Goal: Task Accomplishment & Management: Complete application form

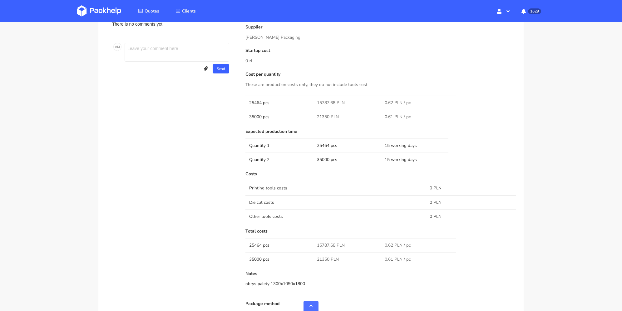
scroll to position [406, 0]
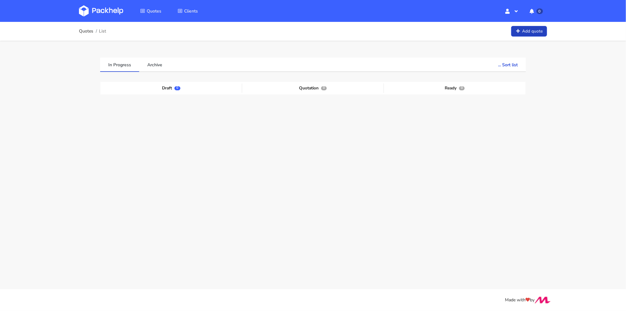
click at [530, 30] on link "Add quote" at bounding box center [530, 31] width 36 height 11
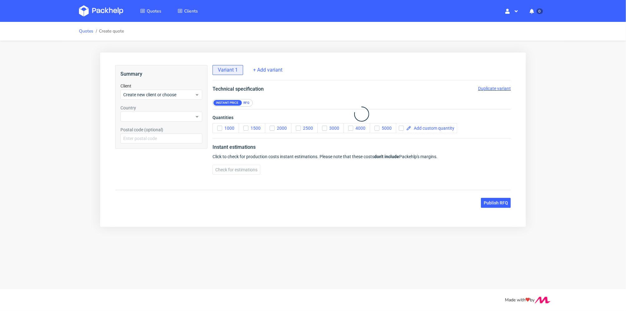
click at [79, 29] on link "Quotes" at bounding box center [86, 31] width 14 height 5
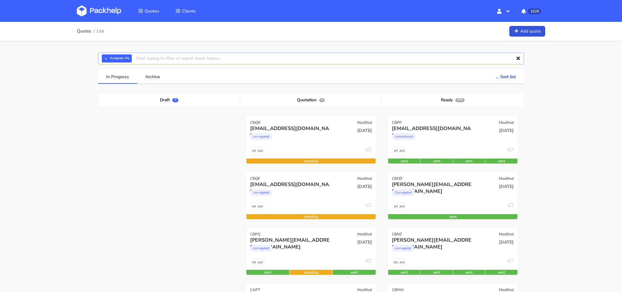
click at [156, 58] on input "text" at bounding box center [311, 58] width 426 height 12
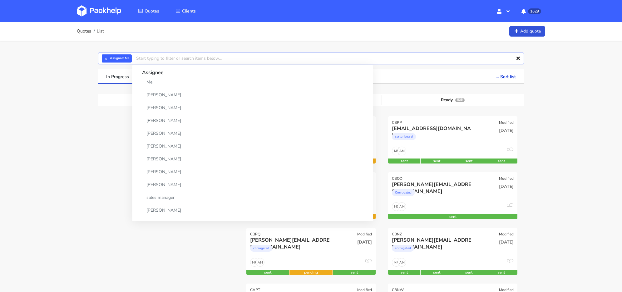
paste input "[EMAIL_ADDRESS][DOMAIN_NAME]"
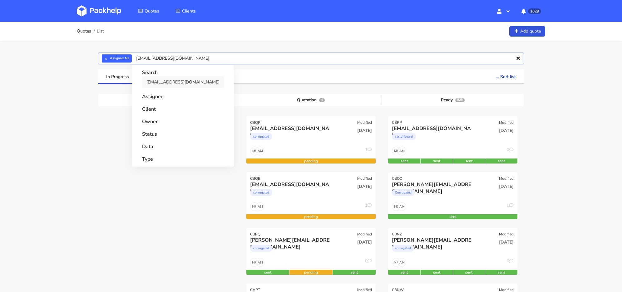
type input "[EMAIL_ADDRESS][DOMAIN_NAME]"
click at [177, 83] on link "[EMAIL_ADDRESS][DOMAIN_NAME]" at bounding box center [183, 82] width 82 height 12
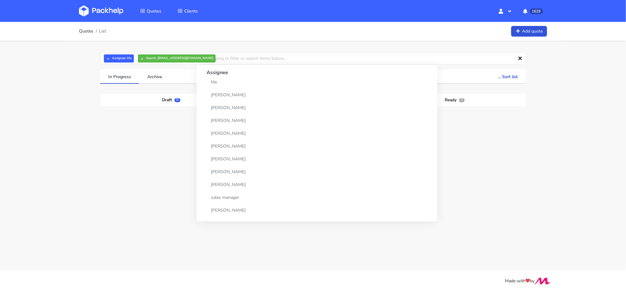
click at [542, 120] on div "Quotes List Add quote × Assignee: Me × Search: [EMAIL_ADDRESS][DOMAIN_NAME] Ass…" at bounding box center [313, 119] width 626 height 195
drag, startPoint x: 142, startPoint y: 59, endPoint x: 263, endPoint y: 39, distance: 122.5
click at [142, 59] on button "×" at bounding box center [142, 58] width 8 height 8
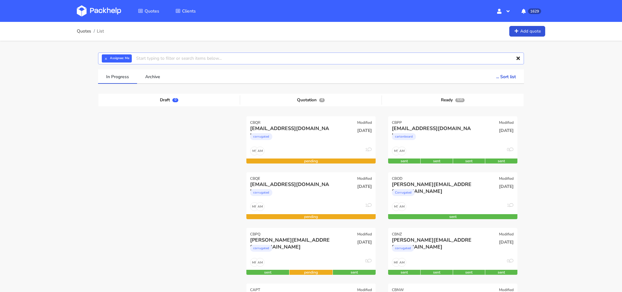
click at [155, 62] on input "text" at bounding box center [311, 58] width 426 height 12
type input "cblf"
click at [163, 81] on link "cblf" at bounding box center [171, 82] width 58 height 12
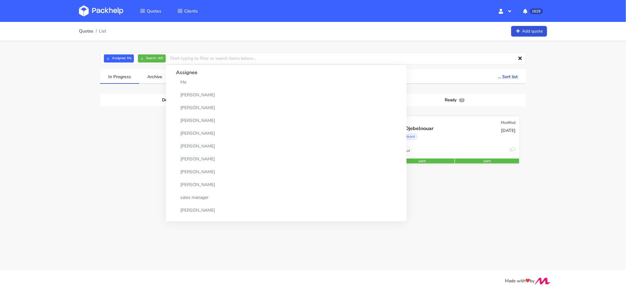
click at [468, 131] on div "Mila Djebelnouar" at bounding box center [435, 128] width 83 height 7
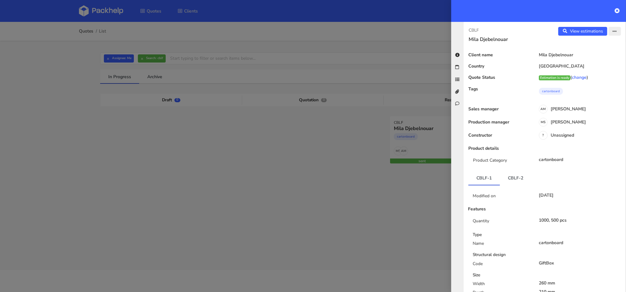
click at [610, 35] on button "button" at bounding box center [615, 31] width 12 height 9
click at [590, 53] on link "Edit quote" at bounding box center [594, 55] width 55 height 10
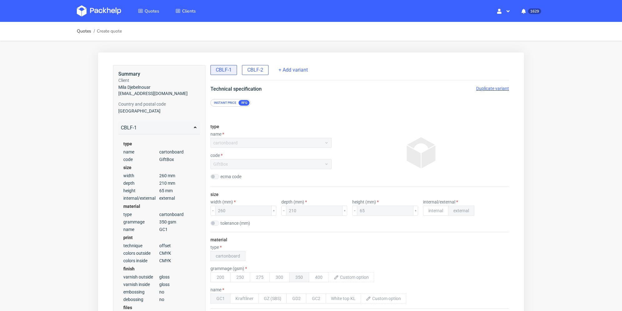
click at [254, 67] on span "CBLF-2" at bounding box center [255, 70] width 16 height 7
click at [494, 86] on span "Duplicate variant" at bounding box center [492, 88] width 33 height 5
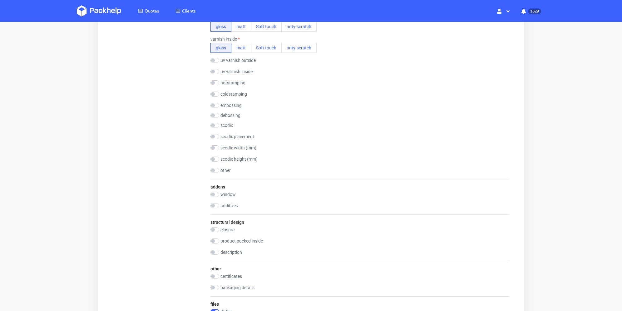
scroll to position [531, 0]
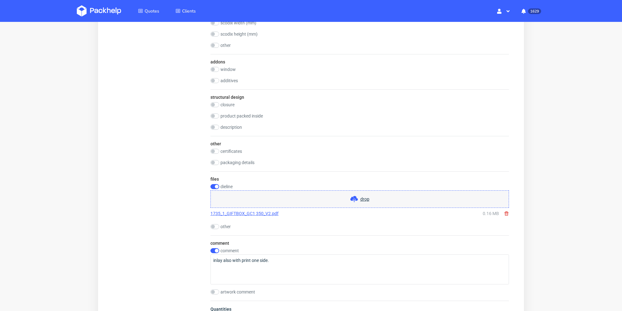
drag, startPoint x: 507, startPoint y: 211, endPoint x: 489, endPoint y: 208, distance: 18.6
click at [507, 211] on use at bounding box center [507, 213] width 4 height 4
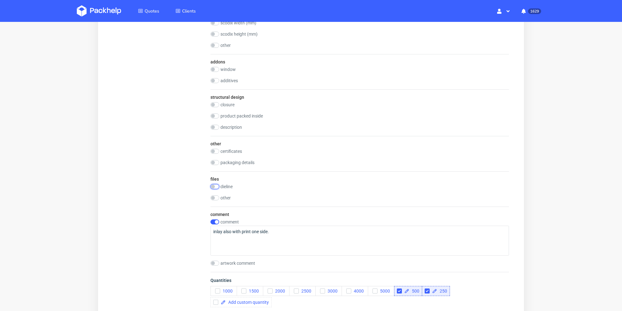
click at [212, 184] on input "checkbox" at bounding box center [214, 186] width 9 height 5
checkbox input "true"
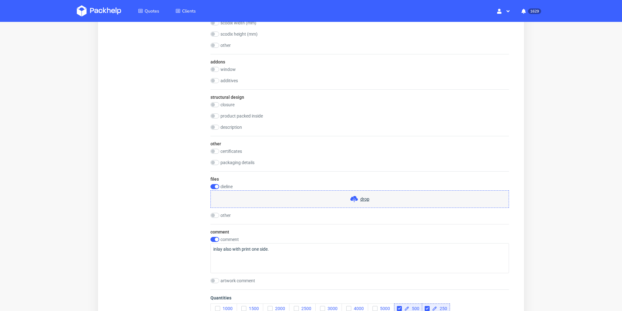
click at [271, 195] on div "drop" at bounding box center [359, 198] width 299 height 17
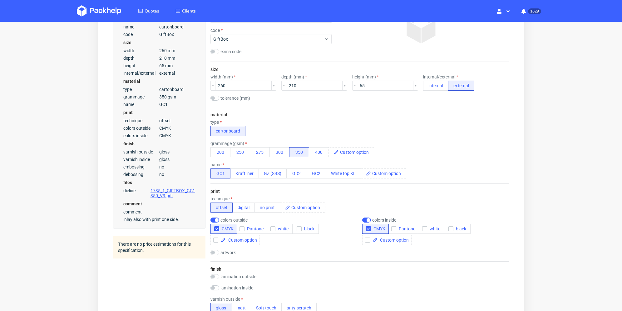
scroll to position [0, 0]
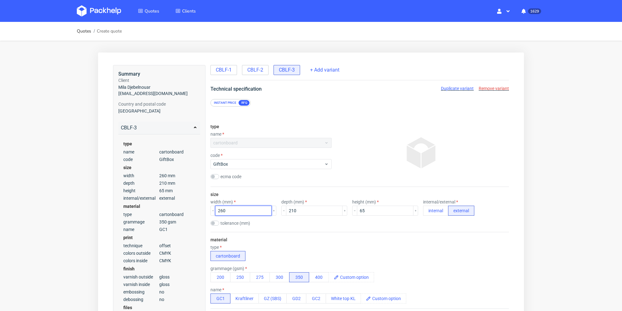
click at [222, 213] on input "260" at bounding box center [243, 210] width 57 height 10
type input "290"
click at [289, 211] on input "210" at bounding box center [314, 210] width 57 height 10
type input "240"
click at [319, 237] on div "material type cartonboard grammage (gsm) 200 250 275 300 350 400 name GC1 Kraft…" at bounding box center [359, 270] width 299 height 77
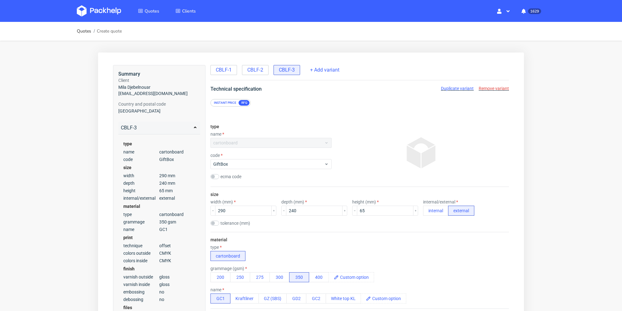
click at [462, 91] on span "Duplicate variant" at bounding box center [457, 88] width 33 height 5
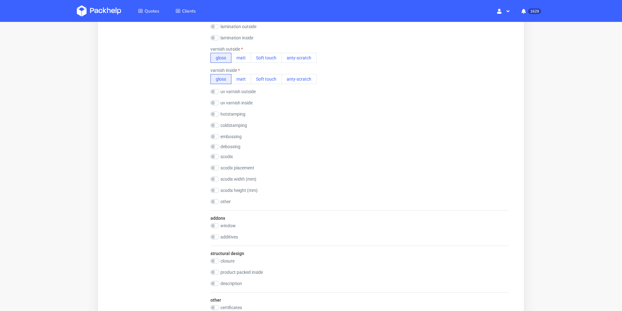
scroll to position [312, 0]
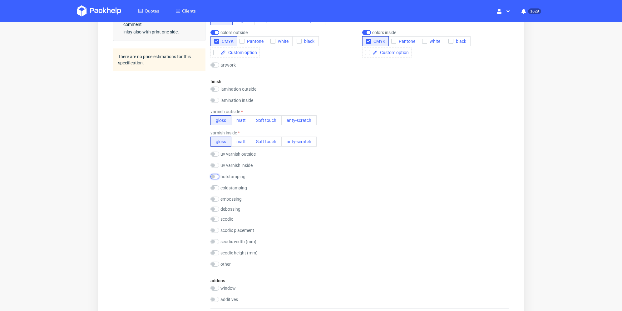
click at [215, 174] on input "checkbox" at bounding box center [214, 176] width 9 height 5
checkbox input "true"
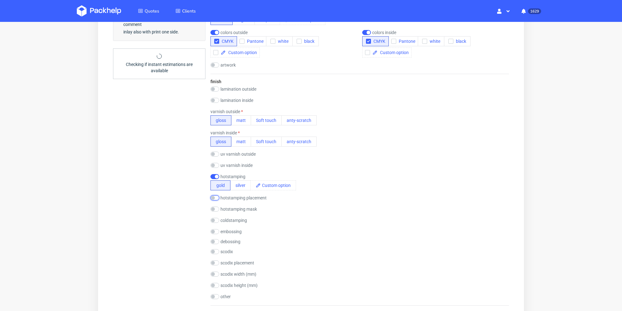
click at [215, 198] on input "checkbox" at bounding box center [214, 197] width 9 height 5
checkbox input "true"
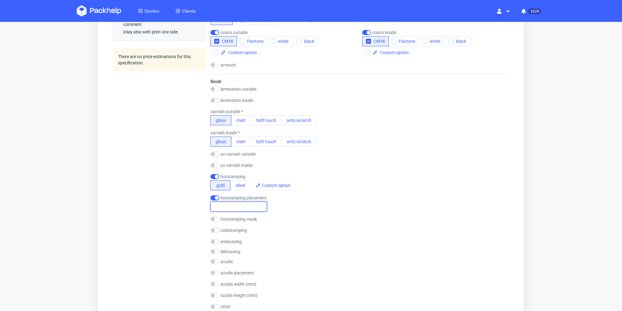
click at [233, 208] on input "text" at bounding box center [238, 206] width 57 height 10
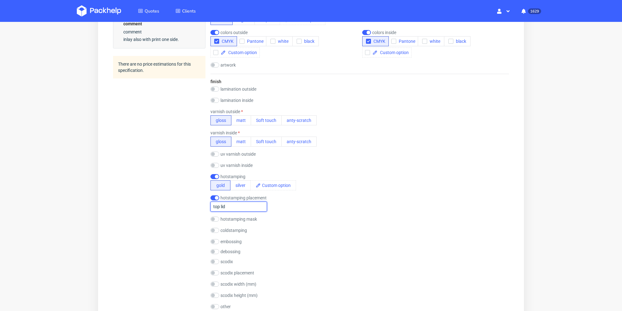
type input "top lid"
click at [187, 217] on div "Summary Client Mila Djebelnouar [EMAIL_ADDRESS][DOMAIN_NAME] Country and postal…" at bounding box center [159, 198] width 92 height 891
click at [213, 218] on input "checkbox" at bounding box center [214, 218] width 9 height 5
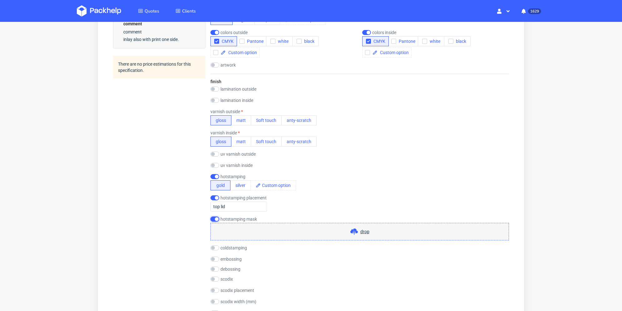
click at [214, 218] on input "checkbox" at bounding box center [214, 218] width 9 height 5
checkbox input "false"
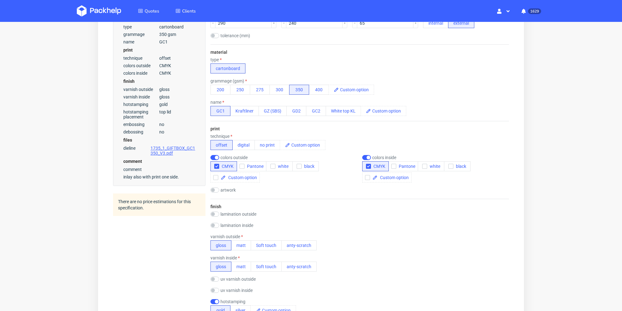
scroll to position [344, 0]
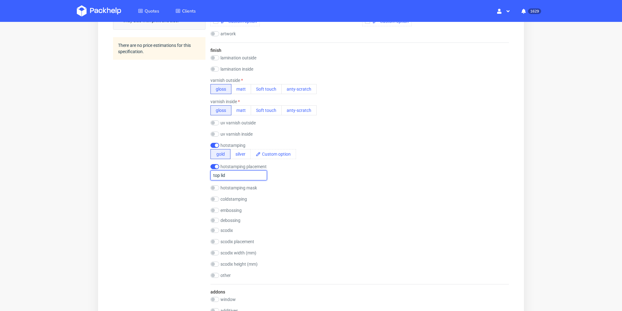
click at [237, 177] on input "top lid" at bounding box center [238, 175] width 57 height 10
type input "top lid 120x80mm"
click at [164, 175] on div "Summary Client Mila Djebelnouar [EMAIL_ADDRESS][DOMAIN_NAME] Country and postal…" at bounding box center [159, 166] width 92 height 891
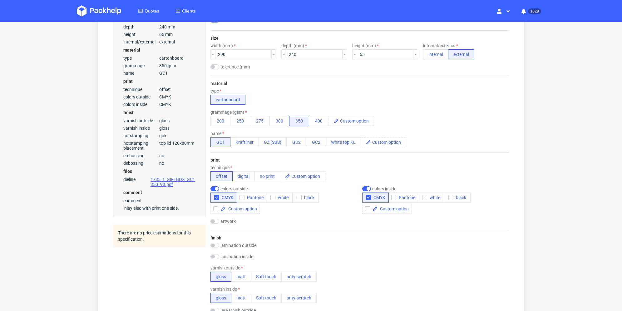
scroll to position [0, 0]
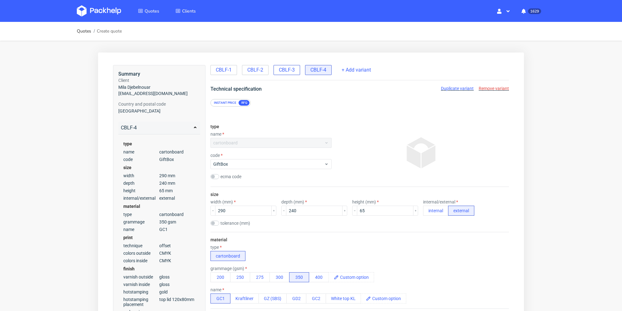
click at [294, 71] on div "CBLF-3" at bounding box center [287, 70] width 27 height 10
click at [309, 68] on div "CBLF-4" at bounding box center [318, 70] width 27 height 10
click at [454, 88] on span "Duplicate variant" at bounding box center [457, 88] width 33 height 5
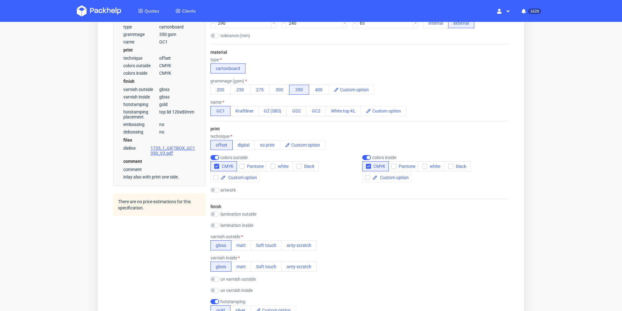
scroll to position [312, 0]
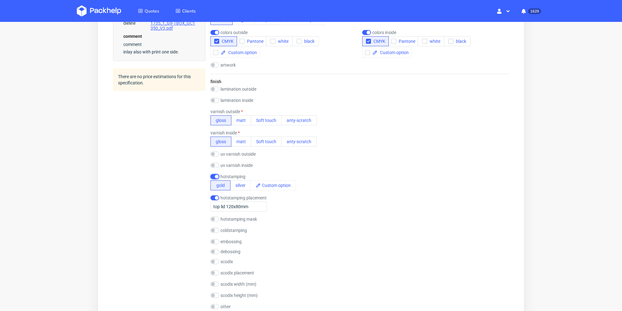
click at [217, 176] on input "checkbox" at bounding box center [214, 176] width 9 height 5
checkbox input "false"
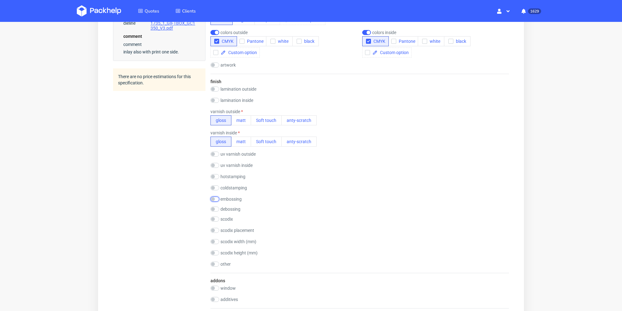
click at [215, 198] on input "checkbox" at bounding box center [214, 198] width 9 height 5
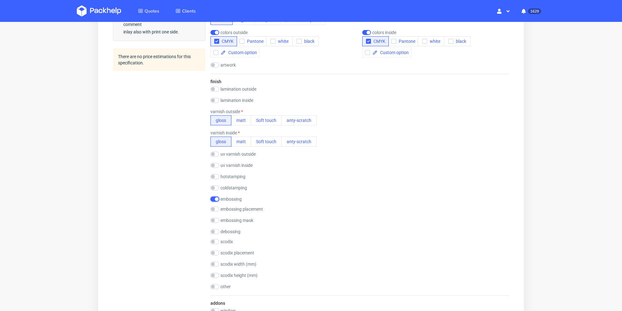
click at [215, 200] on input "checkbox" at bounding box center [214, 198] width 9 height 5
checkbox input "false"
click at [215, 208] on input "checkbox" at bounding box center [214, 208] width 9 height 5
checkbox input "true"
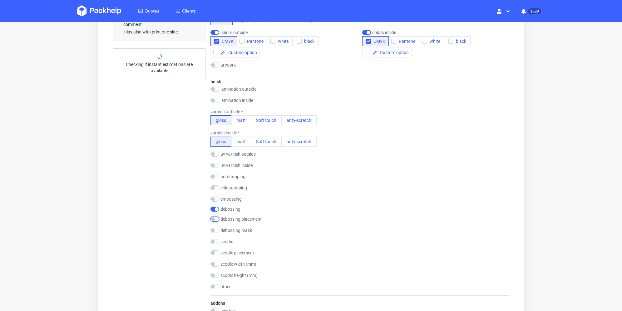
click at [216, 221] on input "checkbox" at bounding box center [214, 218] width 9 height 5
checkbox input "true"
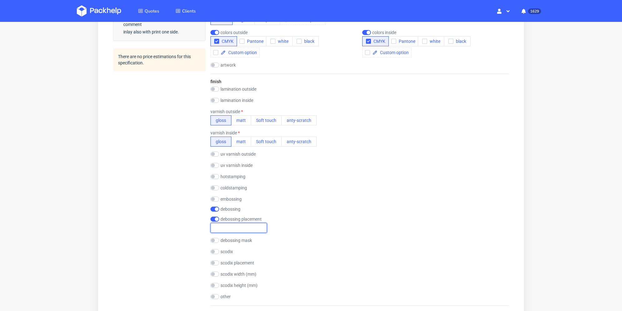
click at [219, 228] on input "text" at bounding box center [238, 228] width 57 height 10
type input "top lid"
click at [216, 218] on input "checkbox" at bounding box center [214, 218] width 9 height 5
checkbox input "false"
click at [215, 209] on input "checkbox" at bounding box center [214, 208] width 9 height 5
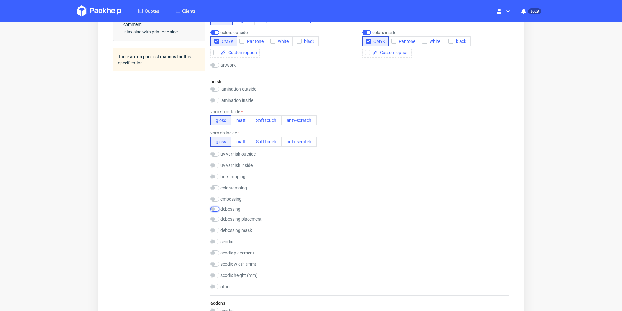
checkbox input "false"
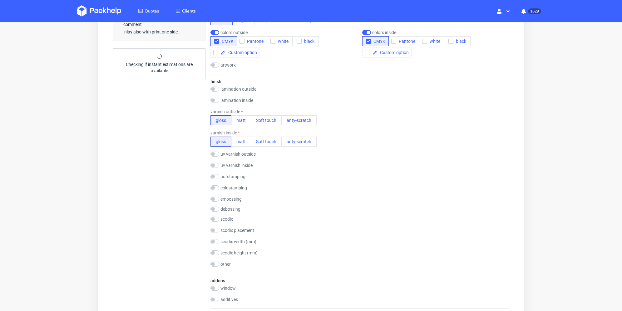
click at [180, 214] on div "Summary Client Mila Djebelnouar mila.d@dermaceutic.com Country and postal code …" at bounding box center [159, 177] width 92 height 848
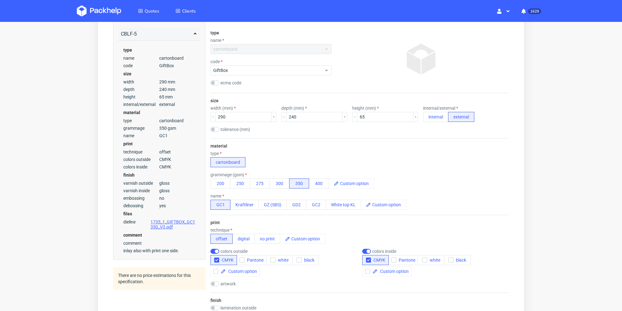
scroll to position [0, 0]
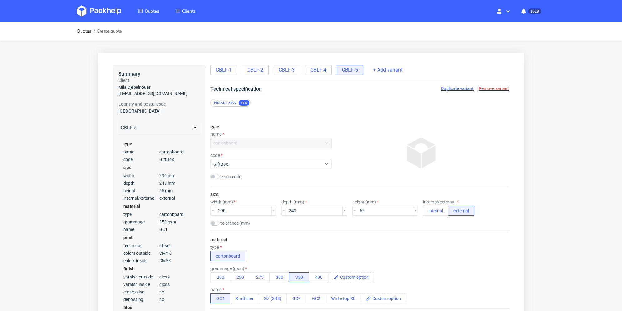
click at [496, 91] on span "Remove variant" at bounding box center [494, 88] width 30 height 5
click at [464, 89] on span "Duplicate variant" at bounding box center [457, 88] width 33 height 5
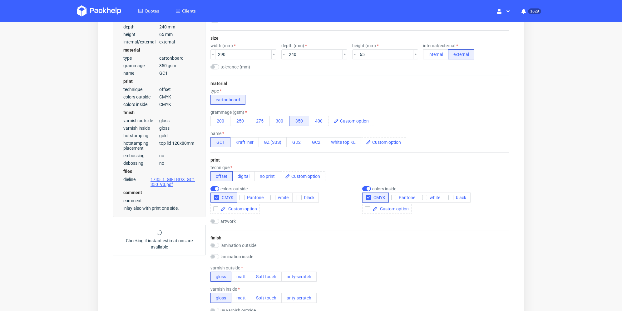
scroll to position [250, 0]
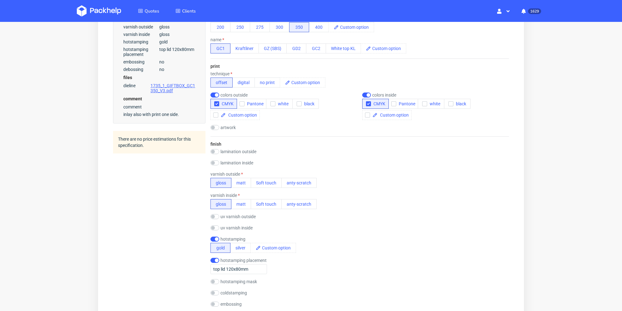
click at [216, 154] on div "lamination outside gloss matt Soft touch anty-scratch PE(HDPE)" at bounding box center [235, 152] width 50 height 6
click at [216, 152] on input "checkbox" at bounding box center [214, 151] width 9 height 5
checkbox input "true"
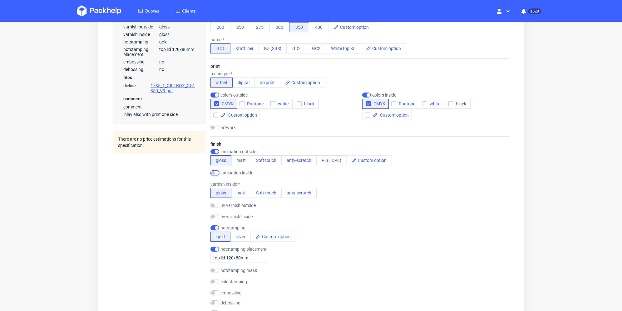
click at [214, 172] on input "checkbox" at bounding box center [214, 172] width 9 height 5
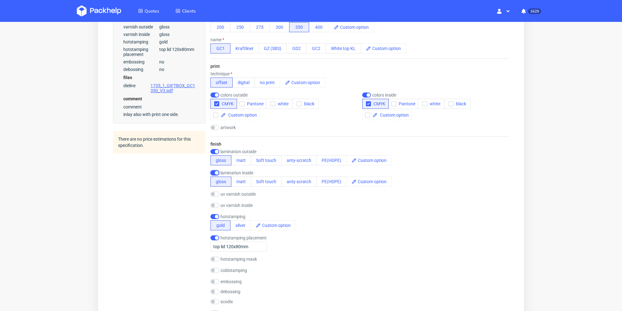
click at [216, 171] on input "checkbox" at bounding box center [214, 172] width 9 height 5
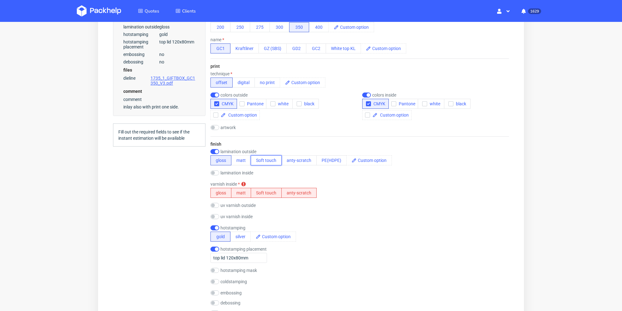
click at [266, 161] on button "Soft touch" at bounding box center [266, 160] width 31 height 10
click at [245, 159] on button "matt" at bounding box center [241, 160] width 20 height 10
click at [215, 171] on input "checkbox" at bounding box center [214, 172] width 9 height 5
checkbox input "true"
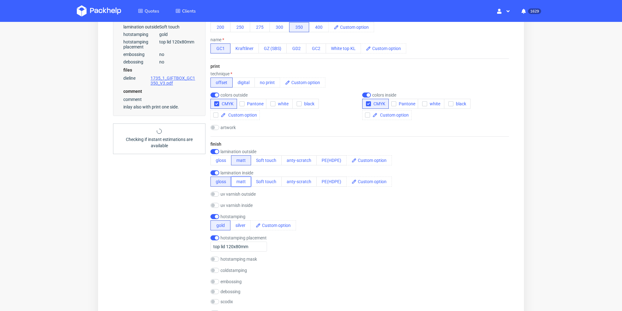
click at [236, 185] on button "matt" at bounding box center [241, 181] width 20 height 10
click at [180, 202] on div "Summary Client Mila Djebelnouar mila.d@dermaceutic.com Country and postal code …" at bounding box center [159, 249] width 92 height 868
click at [215, 215] on input "checkbox" at bounding box center [214, 216] width 9 height 5
checkbox input "false"
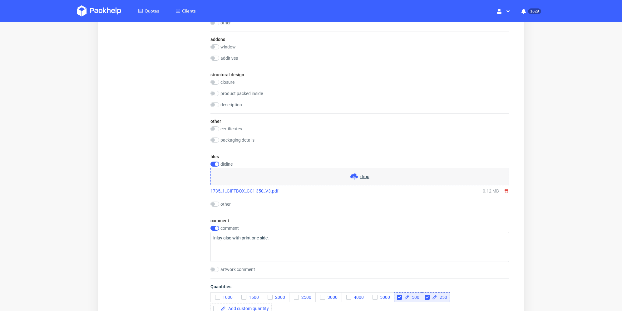
scroll to position [656, 0]
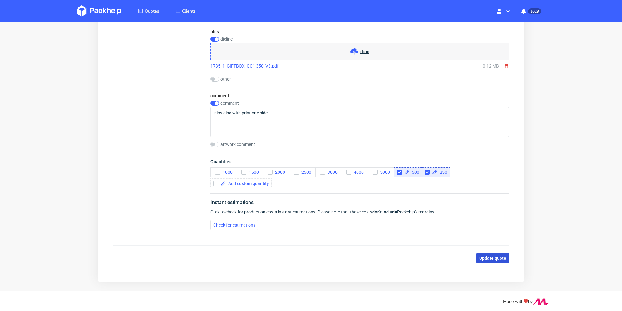
click at [489, 259] on span "Update quote" at bounding box center [492, 258] width 27 height 4
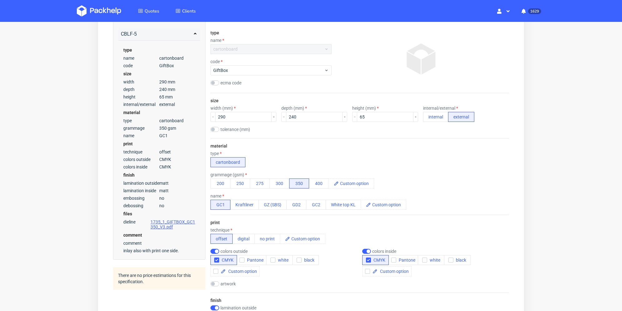
scroll to position [0, 0]
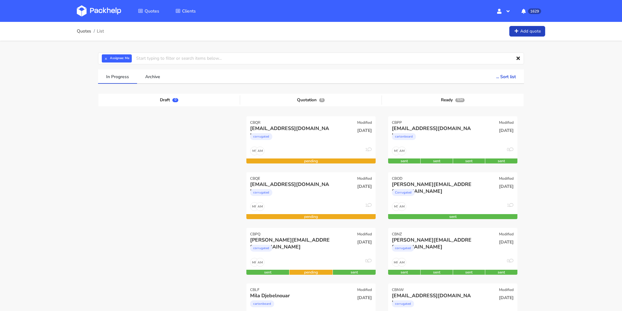
click at [543, 34] on link "Add quote" at bounding box center [527, 31] width 36 height 11
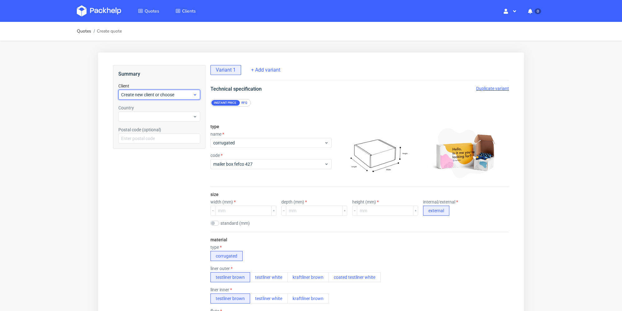
click at [168, 92] on span "Create new client or choose" at bounding box center [157, 95] width 72 height 6
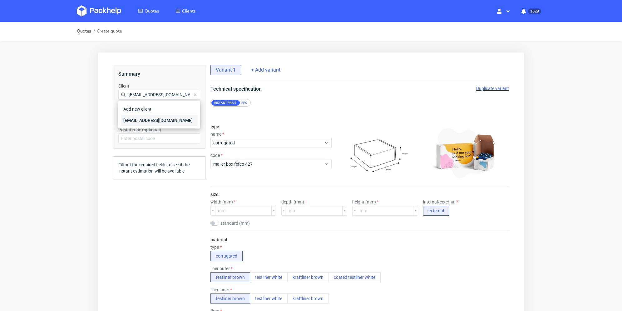
type input "[EMAIL_ADDRESS][DOMAIN_NAME]"
click at [146, 117] on div "[EMAIL_ADDRESS][DOMAIN_NAME]" at bounding box center [159, 120] width 77 height 11
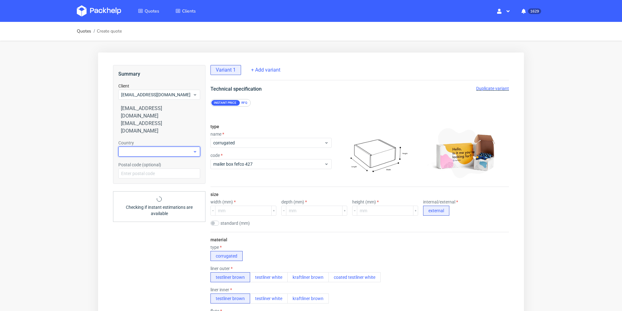
click at [143, 146] on div at bounding box center [159, 151] width 82 height 10
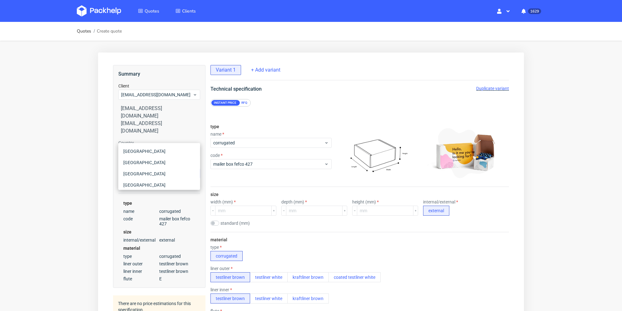
type input "fr"
click at [145, 162] on div "[GEOGRAPHIC_DATA]" at bounding box center [159, 162] width 77 height 11
click at [246, 101] on div "RFQ" at bounding box center [244, 103] width 11 height 6
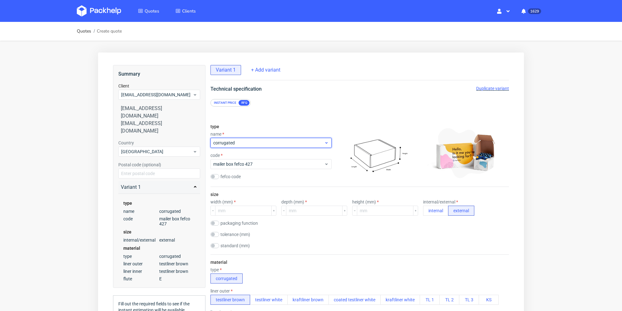
click at [239, 143] on span "corrugated" at bounding box center [268, 143] width 111 height 6
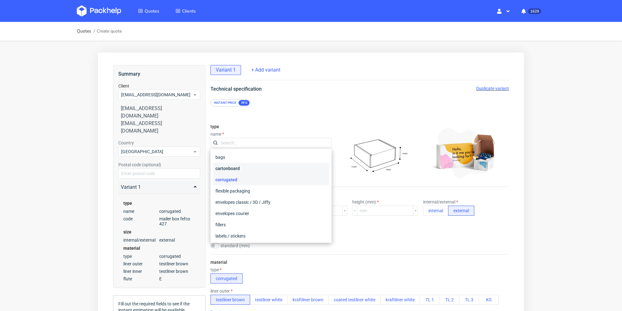
click at [238, 168] on div "cartonboard" at bounding box center [271, 168] width 116 height 11
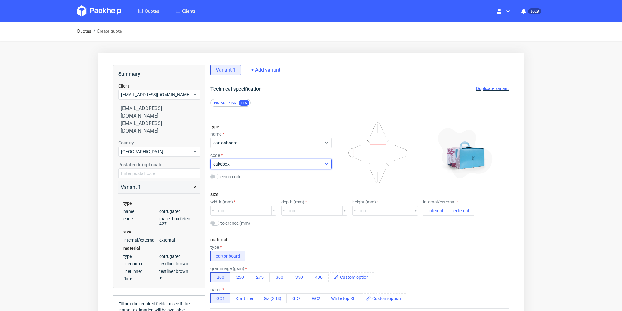
click at [241, 165] on span "cakebox" at bounding box center [268, 164] width 111 height 6
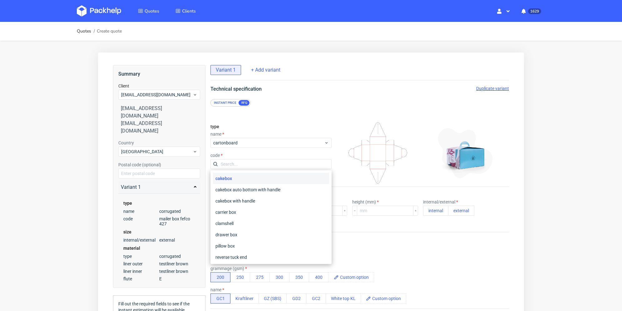
click at [241, 165] on input "text" at bounding box center [270, 164] width 121 height 10
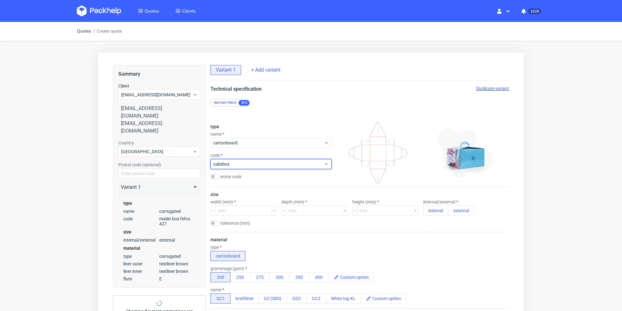
click at [241, 165] on span "cakebox" at bounding box center [268, 164] width 111 height 6
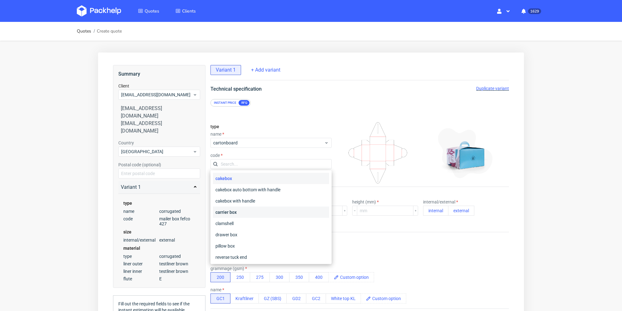
scroll to position [31, 0]
click at [254, 206] on div "drawer box" at bounding box center [271, 203] width 116 height 11
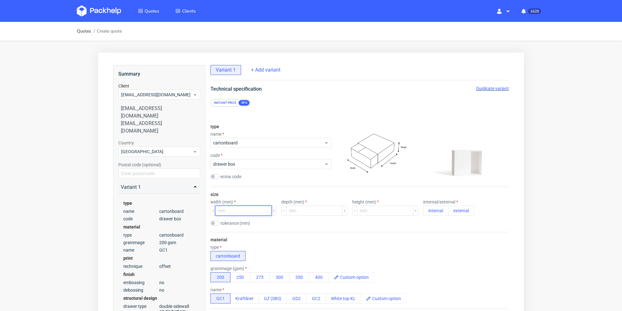
click at [220, 209] on input "number" at bounding box center [243, 210] width 57 height 10
type input "140"
click at [302, 209] on input "number" at bounding box center [314, 210] width 57 height 10
type input "140"
click at [364, 213] on input "number" at bounding box center [385, 210] width 57 height 10
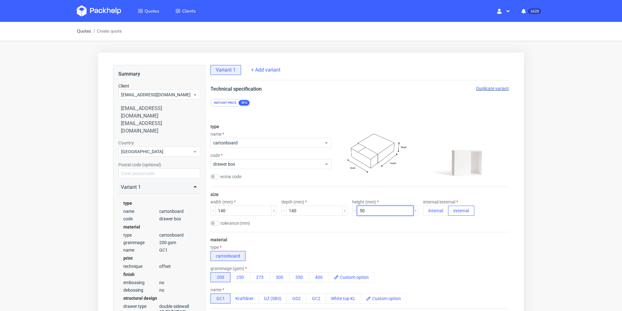
type input "50"
click at [455, 211] on button "external" at bounding box center [461, 210] width 26 height 10
click at [443, 227] on div "size width (mm) 140 depth (mm) 140 height (mm) 50 internal/external internal ex…" at bounding box center [359, 209] width 299 height 45
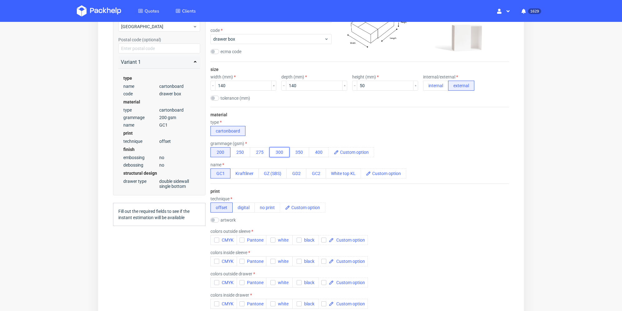
click at [279, 151] on button "300" at bounding box center [280, 152] width 20 height 10
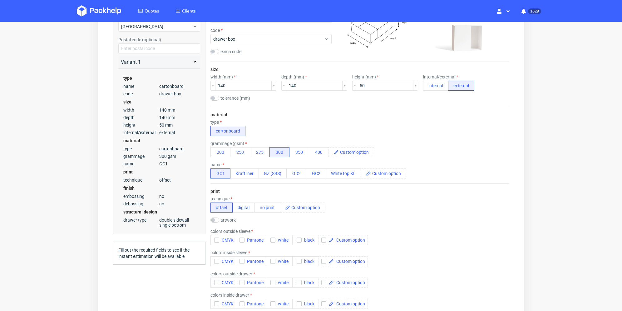
click at [291, 185] on div "print technique offset digital no print artwork drop colors outside sleeve CMYK…" at bounding box center [359, 248] width 299 height 130
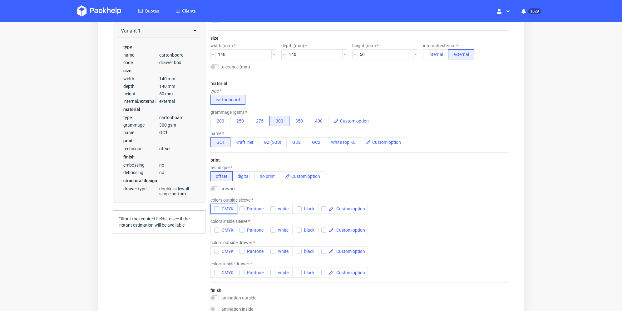
click at [216, 207] on icon "button" at bounding box center [217, 208] width 4 height 4
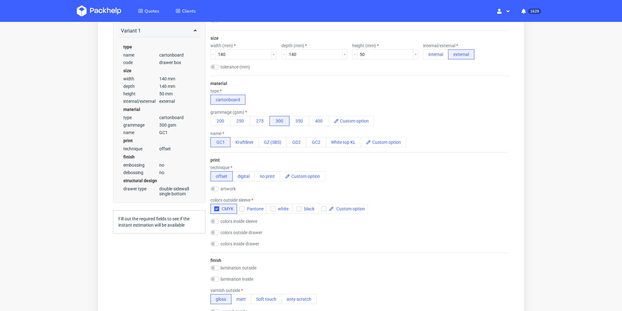
click at [202, 245] on form "type name cartonboard code drawer box ecma code size width (mm) 140 depth (mm) …" at bounding box center [360, 311] width 324 height 722
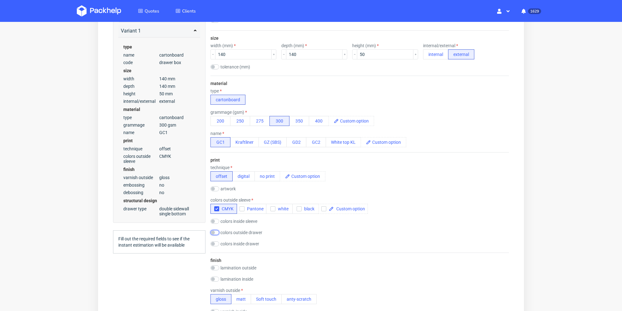
click at [216, 233] on input "checkbox" at bounding box center [214, 232] width 9 height 5
checkbox input "true"
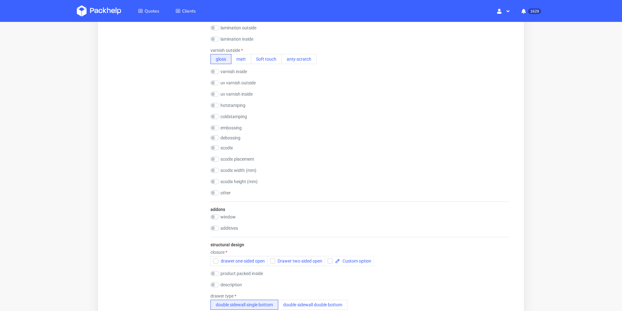
scroll to position [437, 0]
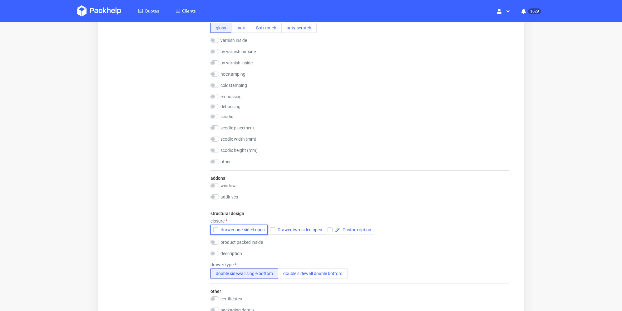
click at [215, 230] on icon "button" at bounding box center [216, 229] width 4 height 4
click at [190, 235] on div "Summary Client edita@ma-louloute.com edita@ma-louloute.com edita@ma-louloute.co…" at bounding box center [159, 44] width 92 height 832
click at [291, 227] on span "Drawer two-sided open" at bounding box center [298, 229] width 47 height 5
click at [215, 230] on use "button" at bounding box center [216, 230] width 3 height 2
click at [188, 238] on div "Summary Client edita@ma-louloute.com edita@ma-louloute.com edita@ma-louloute.co…" at bounding box center [159, 44] width 92 height 832
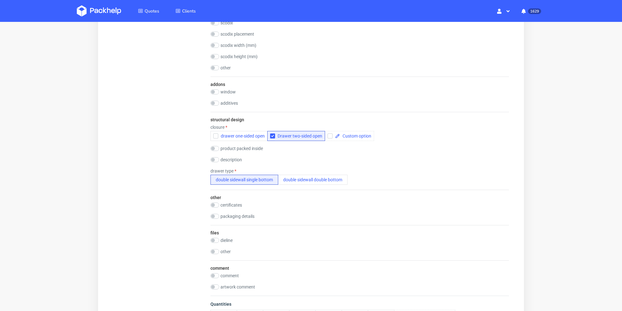
scroll to position [656, 0]
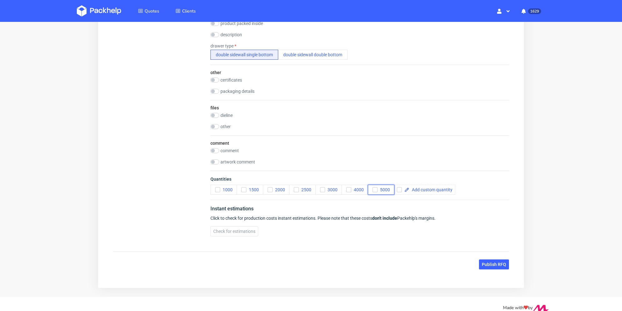
click at [375, 190] on icon "button" at bounding box center [375, 189] width 4 height 4
click at [365, 206] on div "Instant estimations" at bounding box center [359, 210] width 299 height 10
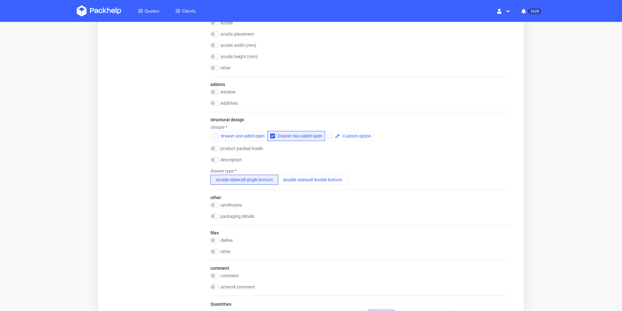
scroll to position [663, 0]
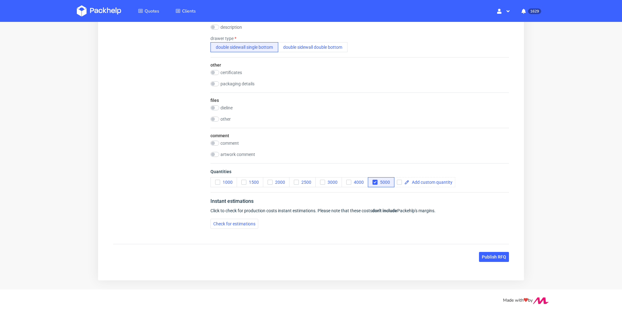
click at [493, 255] on span "Publish RFQ" at bounding box center [494, 257] width 24 height 4
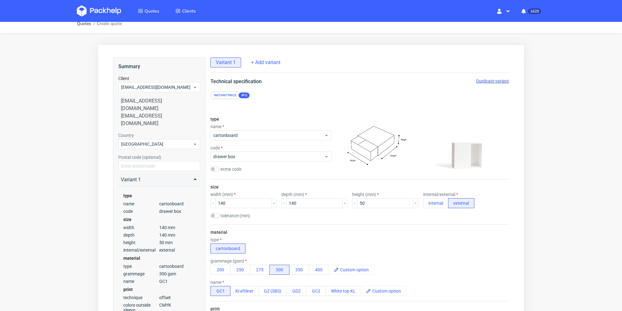
scroll to position [0, 0]
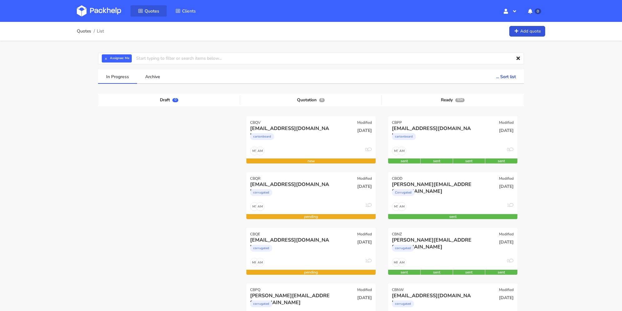
click at [143, 12] on icon at bounding box center [140, 11] width 5 height 4
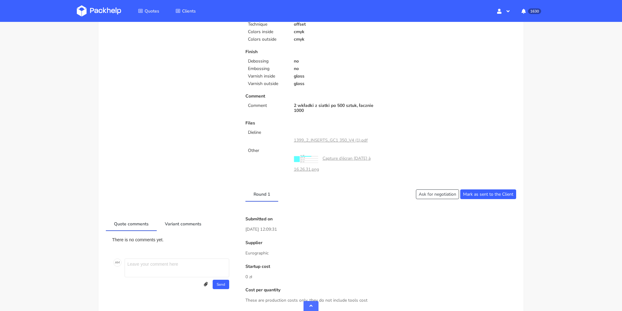
scroll to position [250, 0]
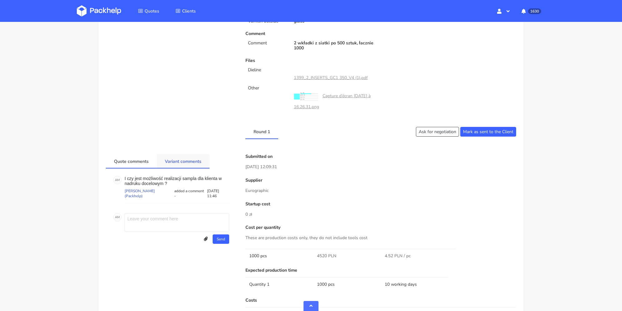
click at [201, 161] on link "Variant comments" at bounding box center [183, 161] width 53 height 14
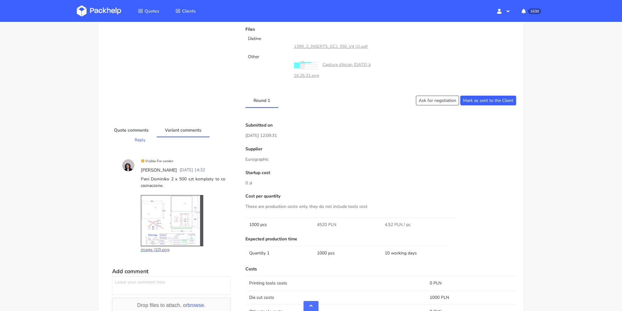
scroll to position [344, 0]
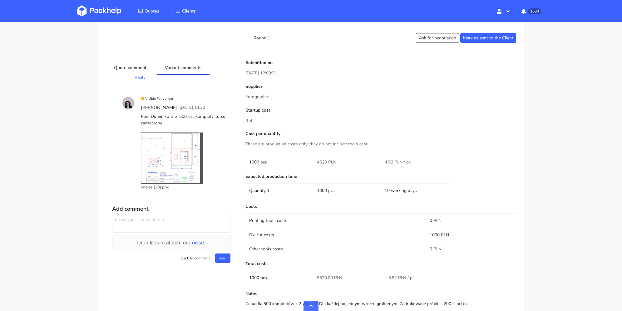
click at [164, 220] on textarea at bounding box center [171, 223] width 118 height 19
type textarea "@"
type textarea "Czy jest szansa aby vendor posklejał wkładke i wysłał na gotowo do kleinta? Jak…"
click at [221, 264] on div "Add comment Czy jest szansa aby vendor posklejał wkładke i wysłał na gotowo do …" at bounding box center [171, 237] width 118 height 69
click at [221, 259] on button "Add" at bounding box center [222, 257] width 15 height 9
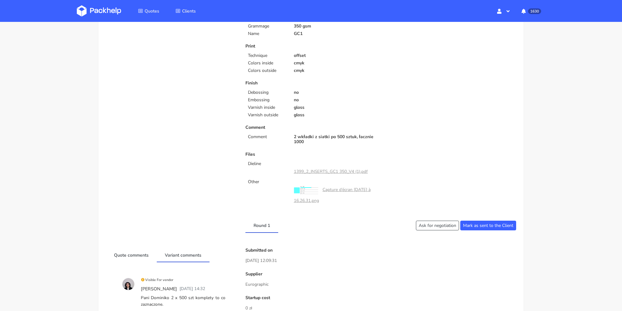
scroll to position [0, 0]
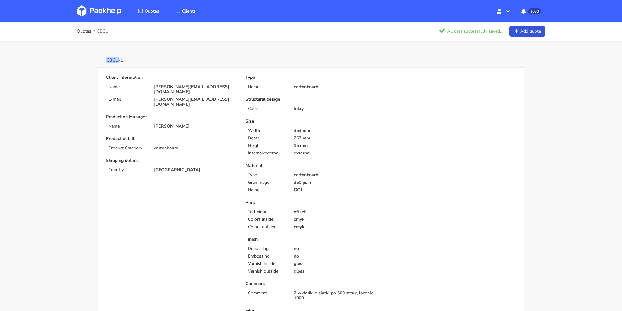
drag, startPoint x: 108, startPoint y: 60, endPoint x: 119, endPoint y: 61, distance: 11.0
click at [119, 61] on link "CBGU-1" at bounding box center [114, 60] width 33 height 14
copy link "CBGU"
